Goal: Information Seeking & Learning: Find specific fact

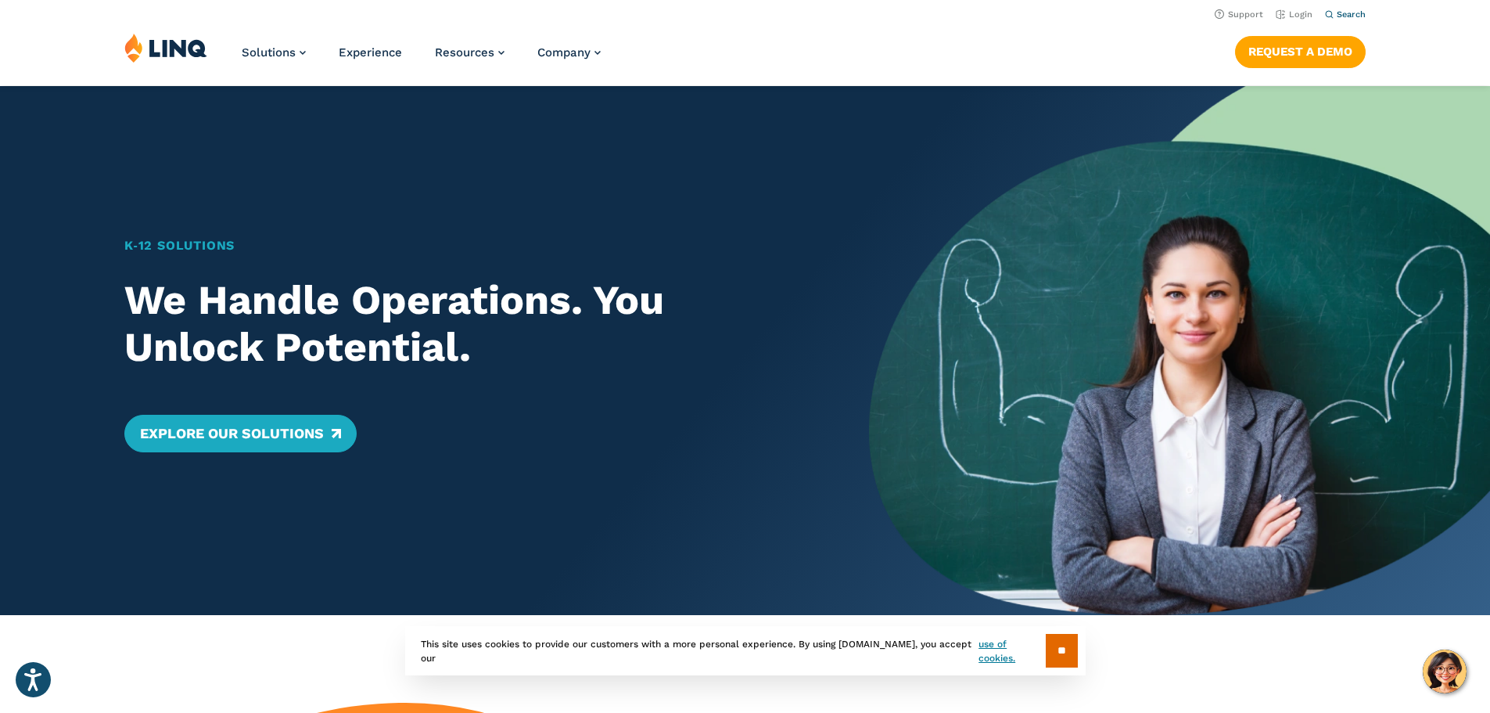
click at [1339, 17] on span "Search" at bounding box center [1351, 14] width 29 height 10
type input "*****"
click at [1346, 42] on button "Submit Search" at bounding box center [1346, 42] width 1 height 1
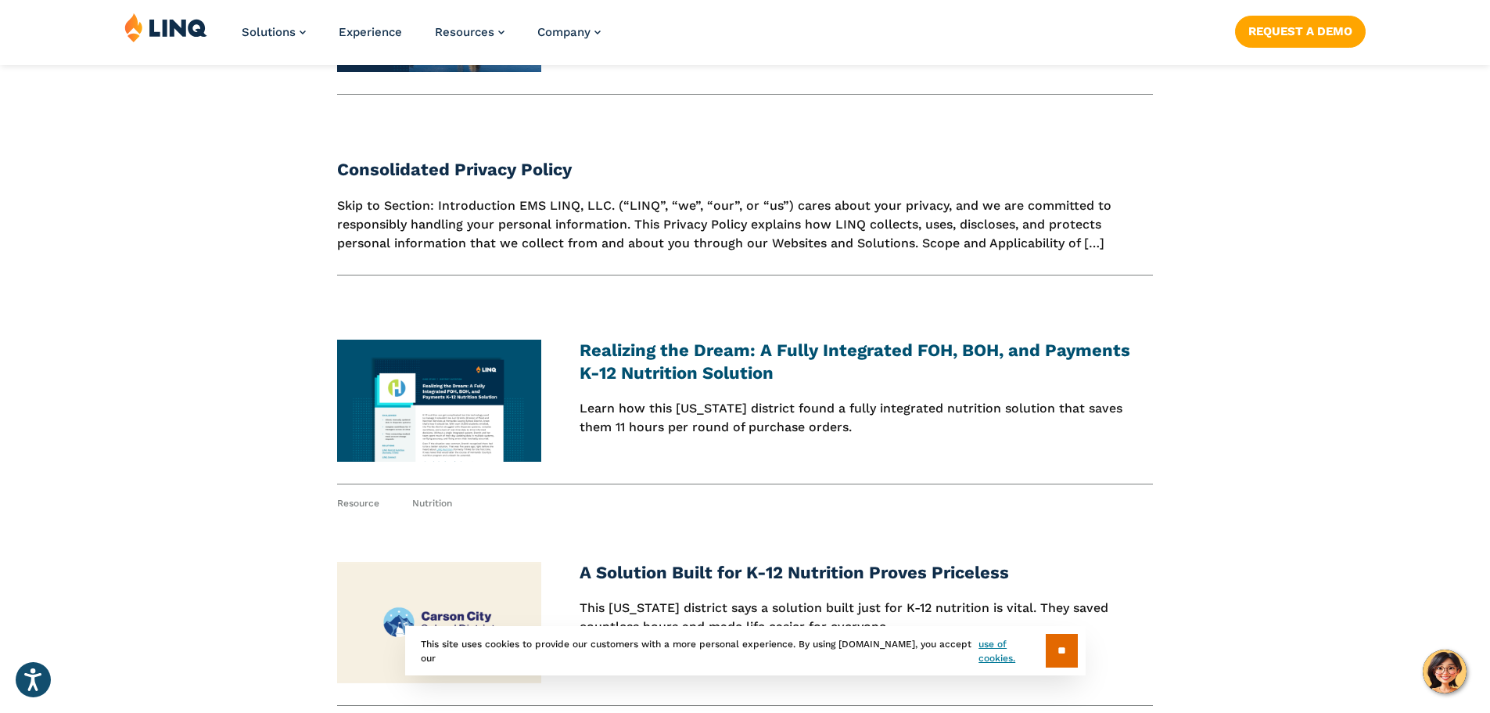
scroll to position [939, 0]
